Goal: Task Accomplishment & Management: Use online tool/utility

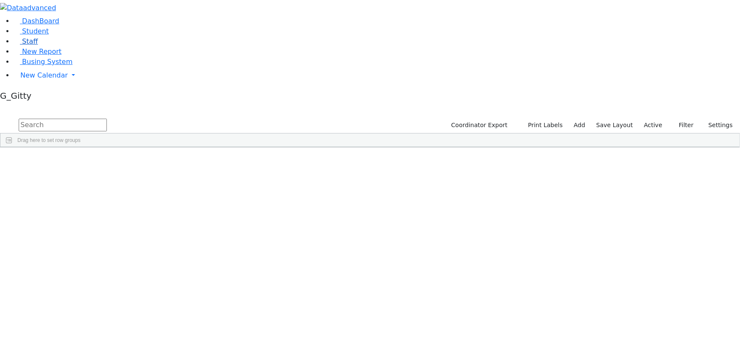
drag, startPoint x: 0, startPoint y: 0, endPoint x: 37, endPoint y: 82, distance: 90.2
click at [37, 45] on link "Staff" at bounding box center [26, 41] width 24 height 8
click at [107, 119] on input "text" at bounding box center [63, 125] width 88 height 13
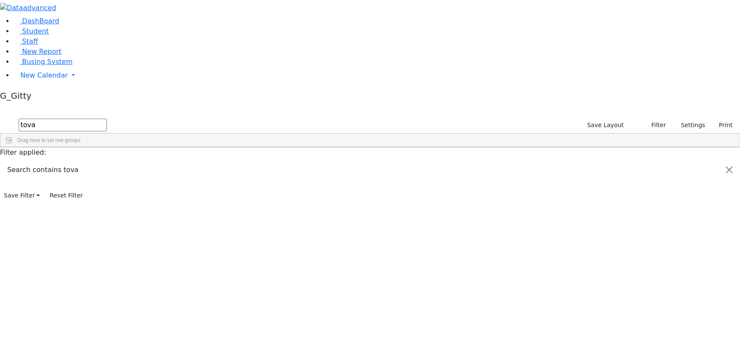
type input "tova"
click at [78, 161] on div "Grumet" at bounding box center [59, 166] width 38 height 11
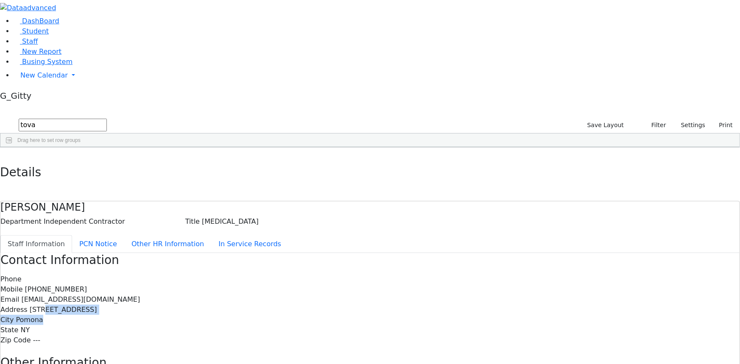
drag, startPoint x: 398, startPoint y: 147, endPoint x: 327, endPoint y: 141, distance: 71.9
click at [328, 274] on div "Phone Mobile (646) 373-3392 Email tselevan@gmail.com Address 61 Thiells Mount I…" at bounding box center [369, 309] width 739 height 71
click at [97, 306] on span "61 Thiells Mount Ivy Road" at bounding box center [63, 310] width 67 height 8
drag, startPoint x: 169, startPoint y: 72, endPoint x: 282, endPoint y: 76, distance: 112.9
click at [185, 217] on div "Department Independent Contractor" at bounding box center [92, 222] width 185 height 10
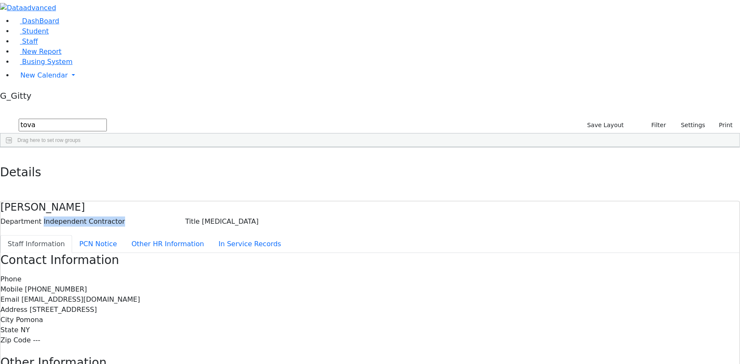
click at [125, 218] on span "Independent Contractor" at bounding box center [84, 222] width 81 height 8
drag, startPoint x: 163, startPoint y: 4, endPoint x: 433, endPoint y: 379, distance: 462.6
click at [433, 364] on html "Print Schedule Options Show Birthday Show Time Interval Show School Grad Pdf" at bounding box center [370, 262] width 740 height 524
click at [416, 329] on div "Contact Information Phone Mobile (646) 373-3392 Email tselevan@gmail.com Addres…" at bounding box center [369, 360] width 739 height 215
click at [12, 148] on button "button" at bounding box center [6, 157] width 12 height 18
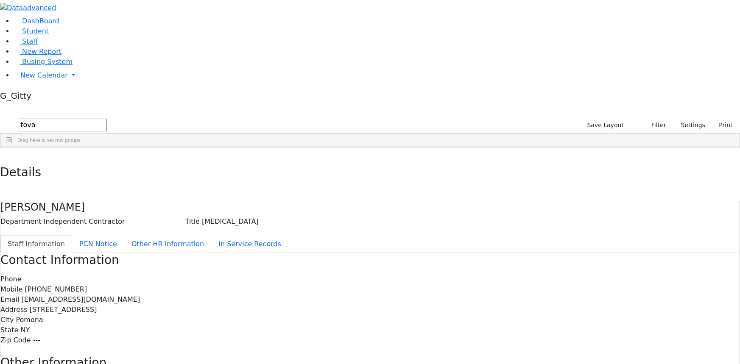
click at [107, 119] on input "tova" at bounding box center [63, 125] width 88 height 13
click at [107, 119] on input "text" at bounding box center [63, 125] width 88 height 13
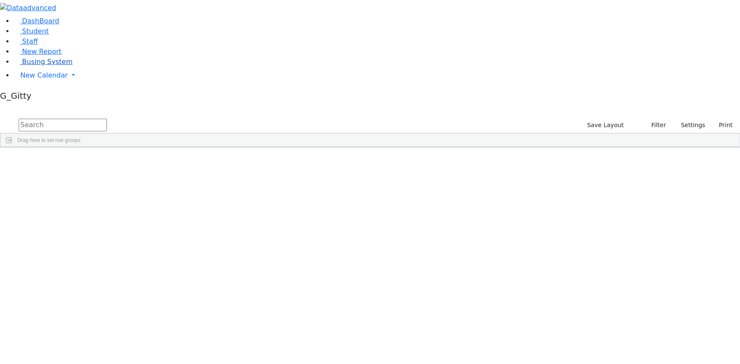
click at [43, 66] on link "Busing System" at bounding box center [43, 62] width 59 height 8
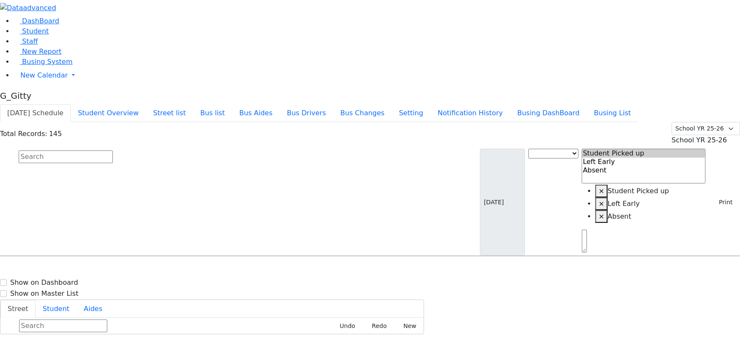
click at [113, 151] on input "text" at bounding box center [66, 157] width 94 height 13
type input "3"
click at [0, 149] on button "submit" at bounding box center [8, 157] width 17 height 16
click at [81, 174] on div "DashBoard Student Staff New Report Busing System" at bounding box center [370, 167] width 740 height 335
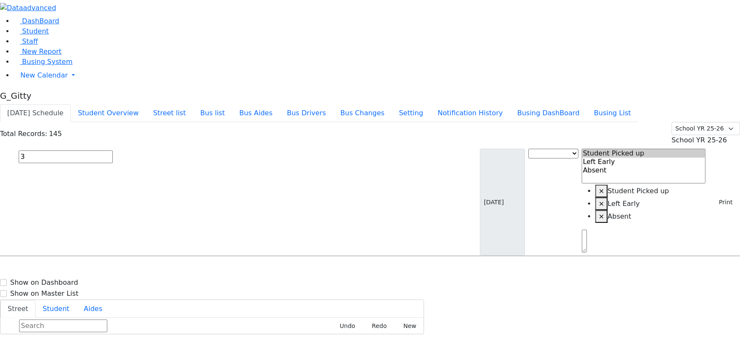
click at [113, 151] on input "3" at bounding box center [66, 157] width 94 height 13
type input "y"
type input "gree"
click at [22, 35] on span "Student" at bounding box center [35, 31] width 27 height 8
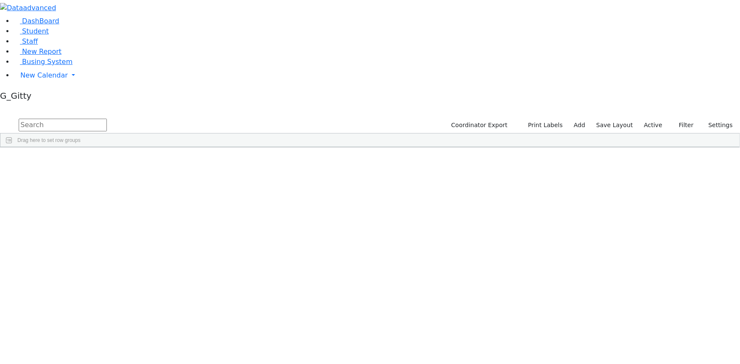
click at [107, 119] on input "text" at bounding box center [63, 125] width 88 height 13
click at [0, 117] on button "submit" at bounding box center [8, 125] width 17 height 16
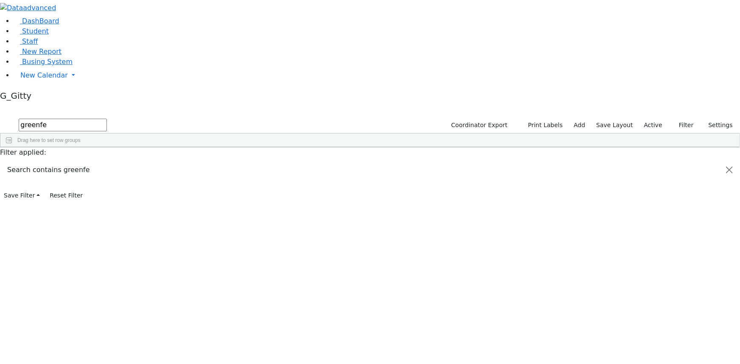
click at [107, 119] on input "greenfe" at bounding box center [63, 125] width 88 height 13
type input "g"
type input "green"
click at [107, 207] on div "Greenfield" at bounding box center [80, 212] width 54 height 11
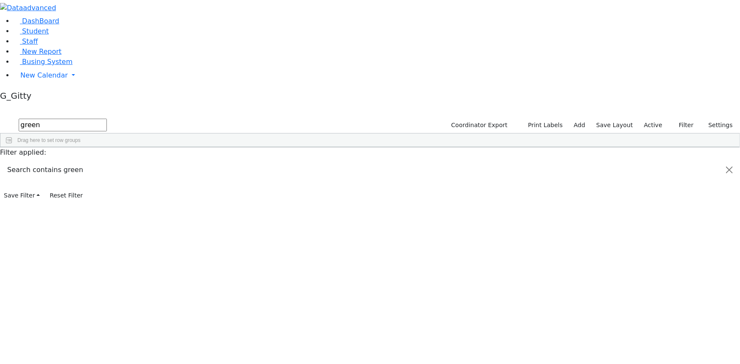
click at [107, 207] on div "Greenfield" at bounding box center [80, 212] width 54 height 11
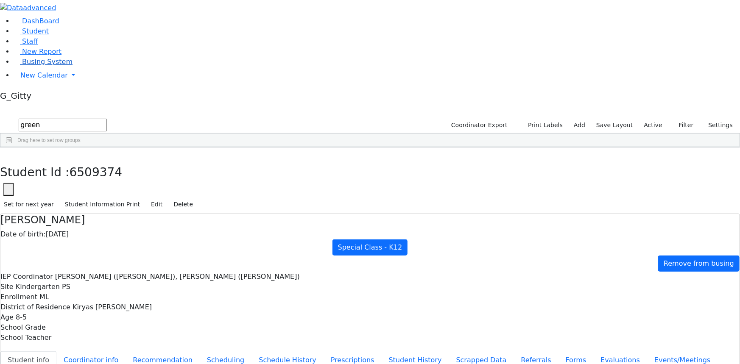
click at [46, 66] on span "Busing System" at bounding box center [47, 62] width 50 height 8
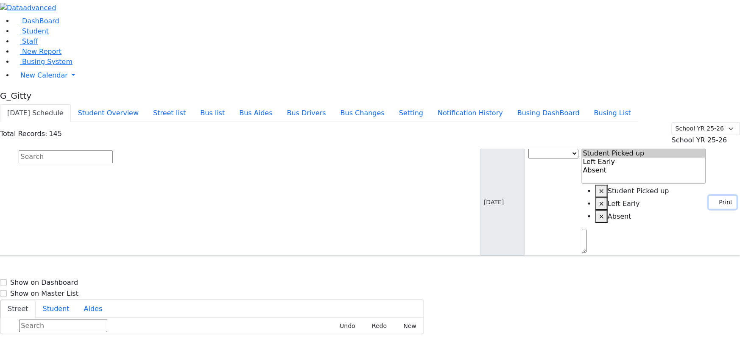
click at [717, 196] on button "Print" at bounding box center [723, 202] width 28 height 13
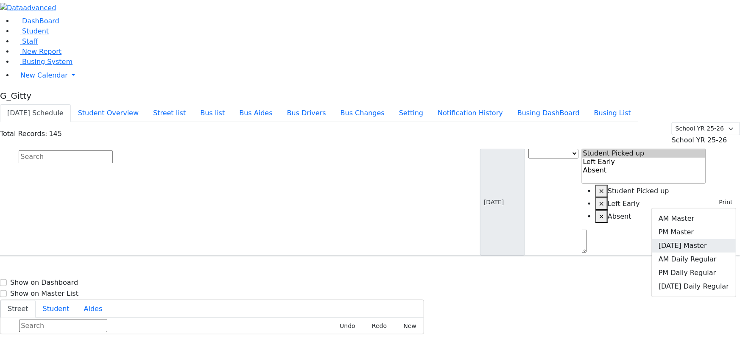
click at [706, 239] on link "[DATE] Master" at bounding box center [694, 246] width 84 height 14
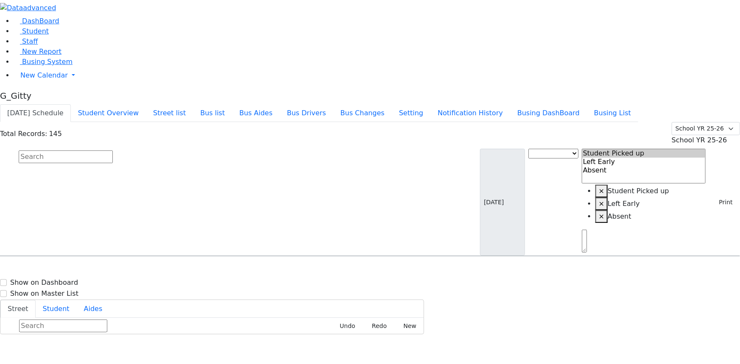
click at [113, 151] on input "text" at bounding box center [66, 157] width 94 height 13
drag, startPoint x: 217, startPoint y: 55, endPoint x: 230, endPoint y: 41, distance: 19.2
click at [113, 151] on input "text" at bounding box center [66, 157] width 94 height 13
click at [273, 4] on div "DashBoard Student Staff New Report Busing System" at bounding box center [370, 167] width 740 height 335
click at [232, 104] on button "Bus list" at bounding box center [212, 113] width 39 height 18
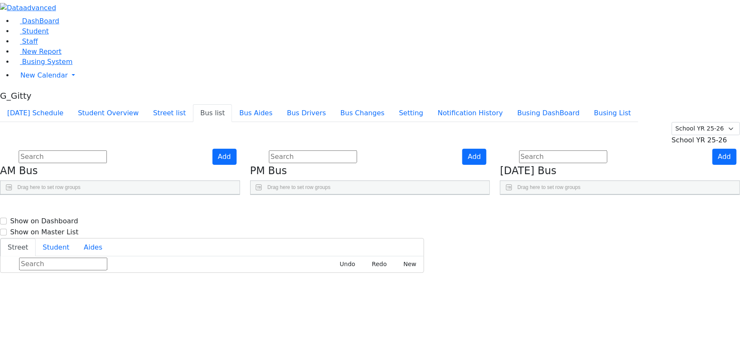
click at [696, 315] on use "Press SPACE to select this row." at bounding box center [696, 315] width 0 height 0
click at [36, 66] on span "Busing System" at bounding box center [47, 62] width 50 height 8
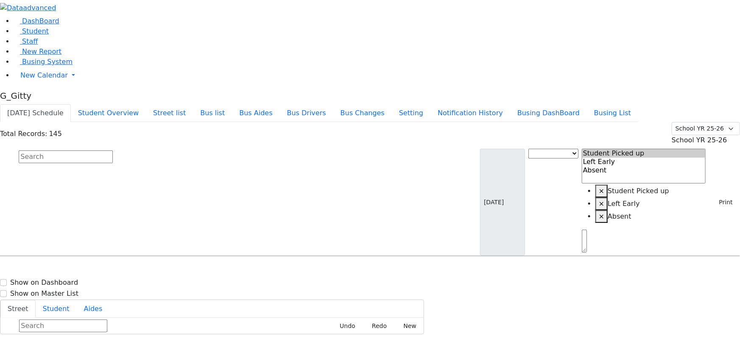
click at [113, 151] on input "text" at bounding box center [66, 157] width 94 height 13
type input "[PERSON_NAME]"
click at [68, 290] on span "Greenfield Yehuda 4/5/2017 8457823317" at bounding box center [37, 301] width 62 height 23
select select
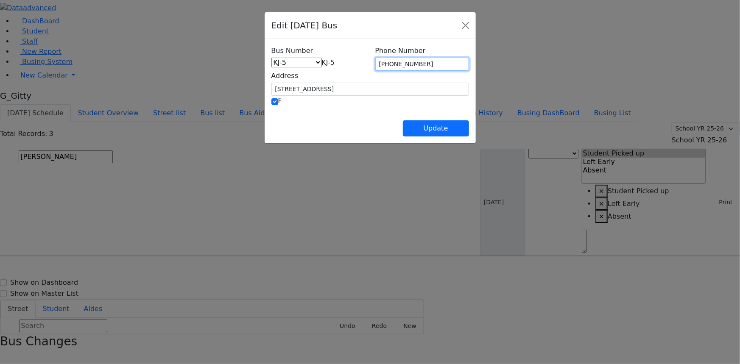
drag, startPoint x: 431, startPoint y: 63, endPoint x: 395, endPoint y: 64, distance: 36.9
click at [395, 64] on input "(845) 395-8313" at bounding box center [422, 64] width 94 height 13
type input "[PHONE_NUMBER]"
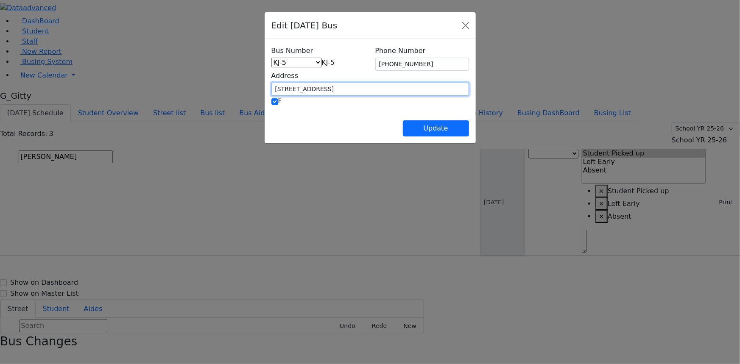
click at [357, 83] on input "[STREET_ADDRESS]" at bounding box center [371, 89] width 198 height 13
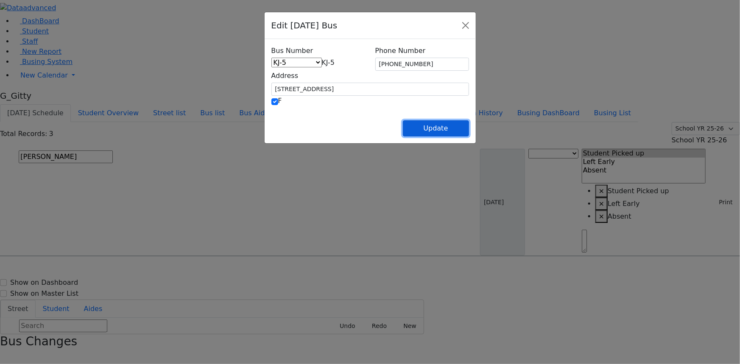
click at [469, 127] on button "Update" at bounding box center [436, 128] width 66 height 16
select select
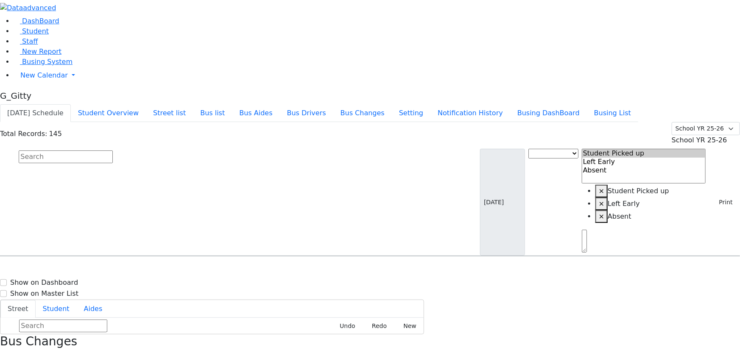
click at [113, 151] on input "text" at bounding box center [66, 157] width 94 height 13
drag, startPoint x: 283, startPoint y: 15, endPoint x: 286, endPoint y: 23, distance: 8.6
click at [232, 104] on button "Bus list" at bounding box center [212, 113] width 39 height 18
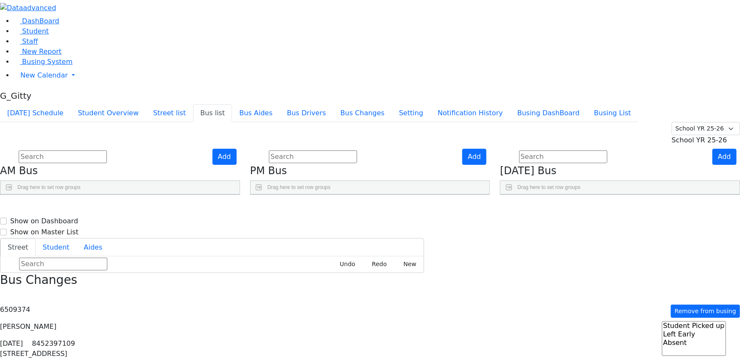
scroll to position [38, 0]
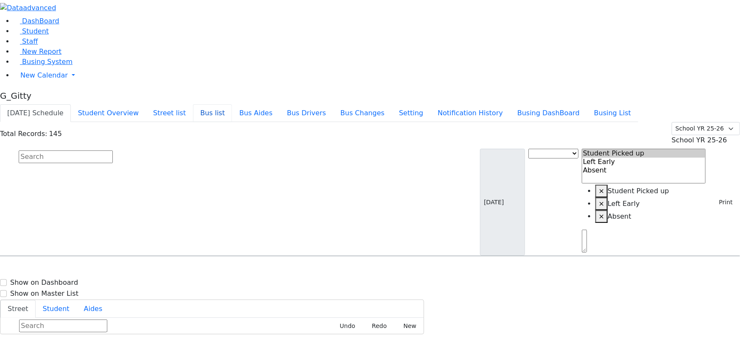
click at [232, 104] on button "Bus list" at bounding box center [212, 113] width 39 height 18
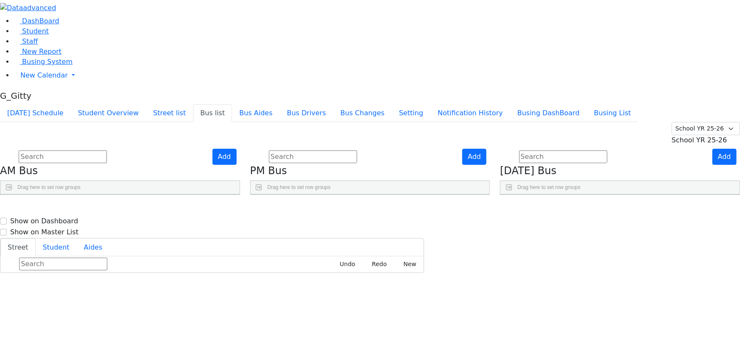
click at [696, 315] on use "Press SPACE to select this row." at bounding box center [696, 315] width 0 height 0
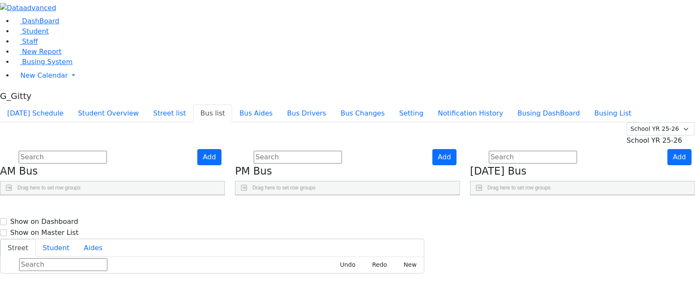
click at [59, 66] on link "Busing System" at bounding box center [43, 62] width 59 height 8
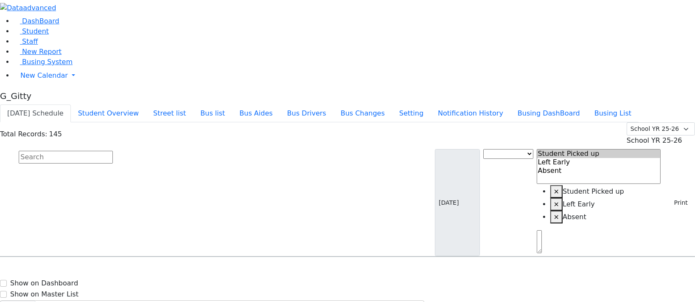
click at [113, 151] on input "text" at bounding box center [66, 157] width 94 height 13
type input "g"
type input "[PERSON_NAME]"
click at [98, 270] on div "[PERSON_NAME] [DATE] 8454923554" at bounding box center [49, 280] width 98 height 21
select select
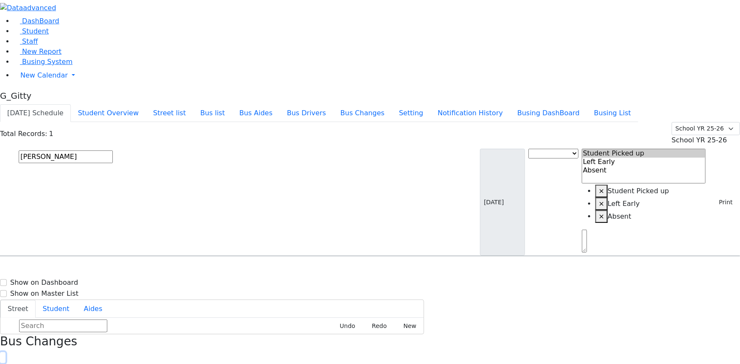
click at [5, 301] on icon "button" at bounding box center [2, 358] width 5 height 5
click at [281, 256] on div "AM Bus" at bounding box center [241, 262] width 81 height 13
click at [113, 151] on input "[PERSON_NAME]" at bounding box center [66, 157] width 94 height 13
drag, startPoint x: 327, startPoint y: 55, endPoint x: 332, endPoint y: 55, distance: 5.5
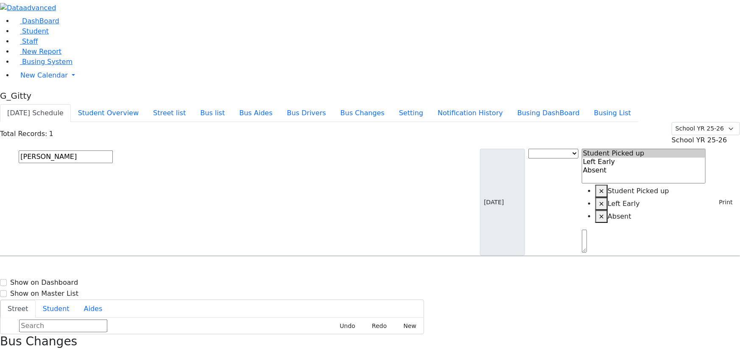
click at [113, 151] on input "[PERSON_NAME]" at bounding box center [66, 157] width 94 height 13
type input "l"
type input "[PERSON_NAME]"
click at [196, 270] on div "[STREET_ADDRESS]" at bounding box center [147, 280] width 98 height 21
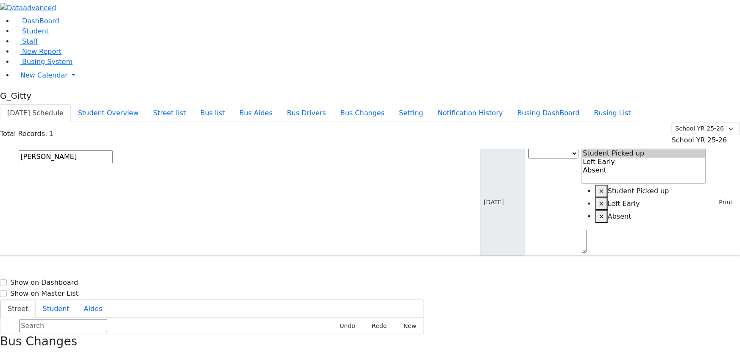
select select
click at [113, 151] on input "[PERSON_NAME]" at bounding box center [66, 157] width 94 height 13
type input "[PERSON_NAME]"
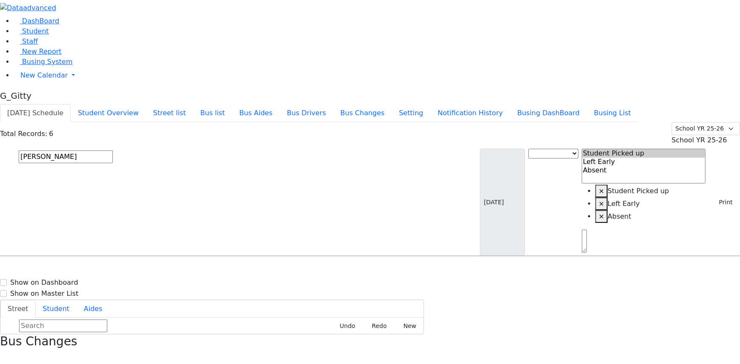
click at [68, 301] on h6 "[DATE] 8457748261" at bounding box center [37, 327] width 62 height 8
select select
click at [113, 151] on input "[PERSON_NAME]" at bounding box center [66, 157] width 94 height 13
type input "[PERSON_NAME]"
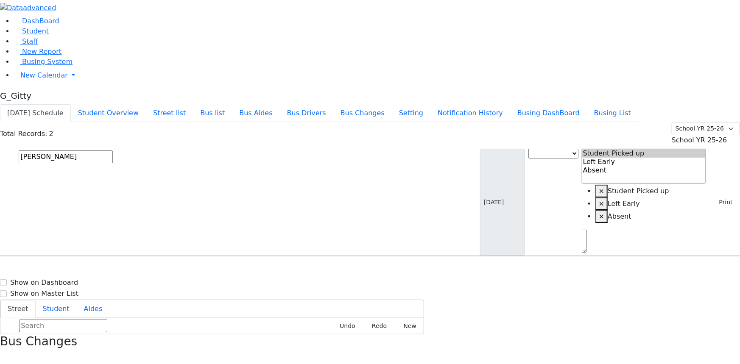
click at [196, 270] on div "[STREET_ADDRESS]" at bounding box center [147, 280] width 98 height 21
select select
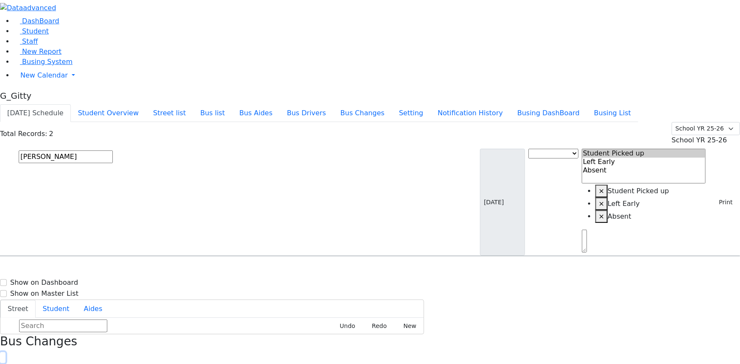
click at [5, 301] on icon "button" at bounding box center [2, 358] width 5 height 5
